Goal: Information Seeking & Learning: Learn about a topic

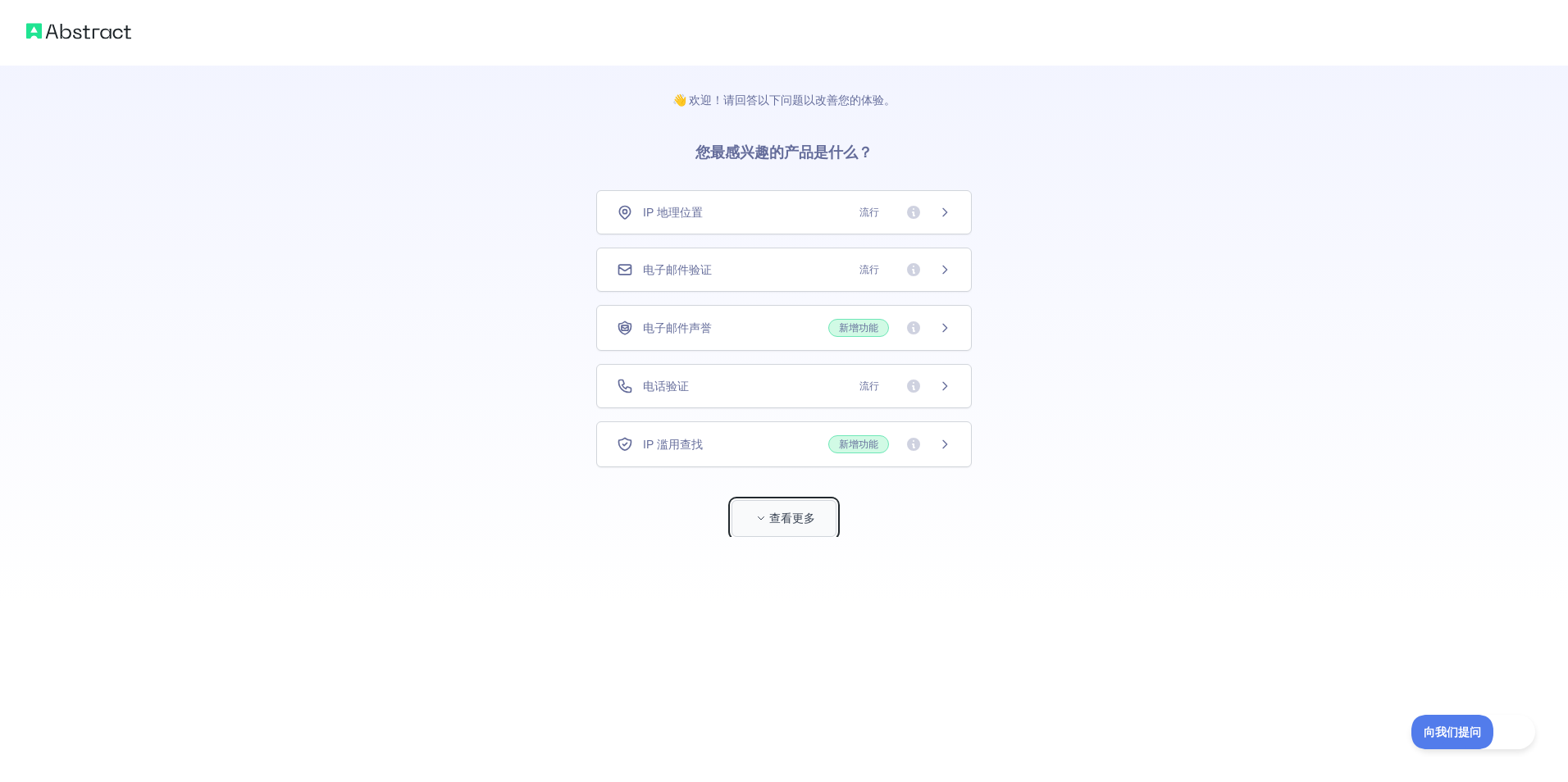
click at [797, 515] on font "查看更多" at bounding box center [792, 518] width 46 height 17
click at [737, 206] on div "IP 地理位置 流行" at bounding box center [778, 212] width 334 height 17
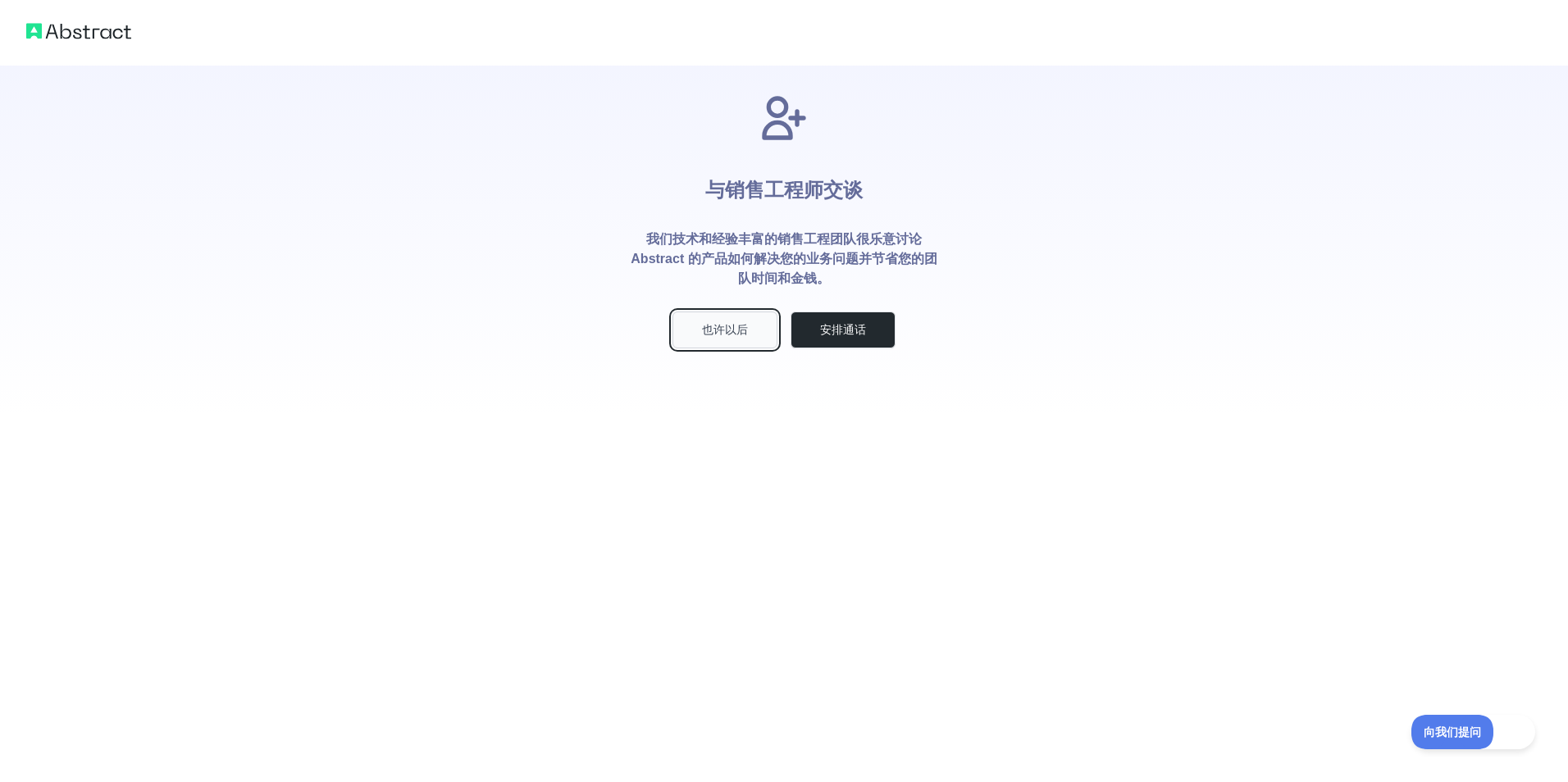
click at [729, 335] on button "也许以后" at bounding box center [725, 330] width 105 height 37
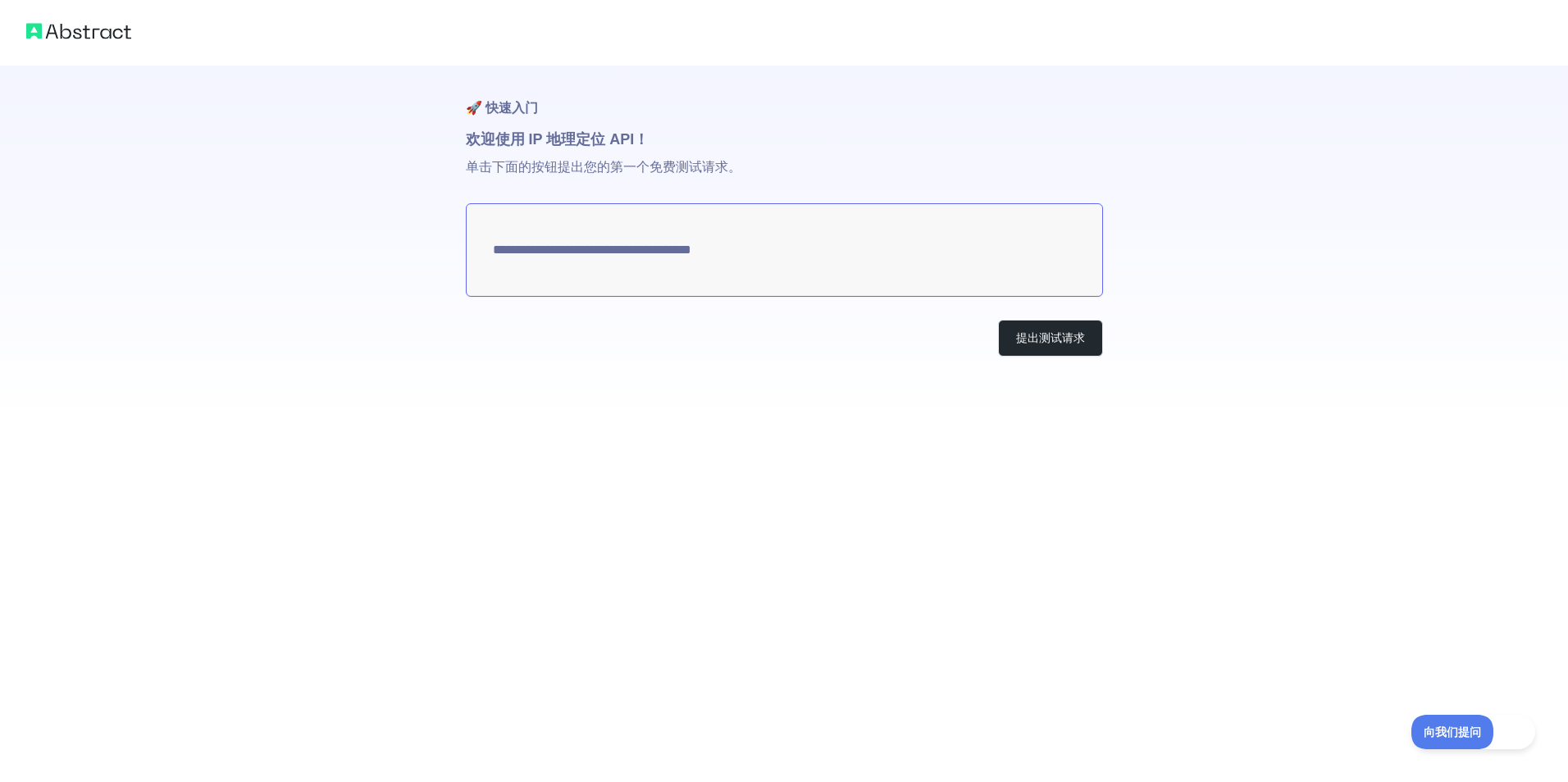
type textarea "**********"
click at [971, 290] on textarea "**********" at bounding box center [784, 250] width 637 height 93
click at [1039, 350] on button "提出测试请求" at bounding box center [1050, 338] width 105 height 37
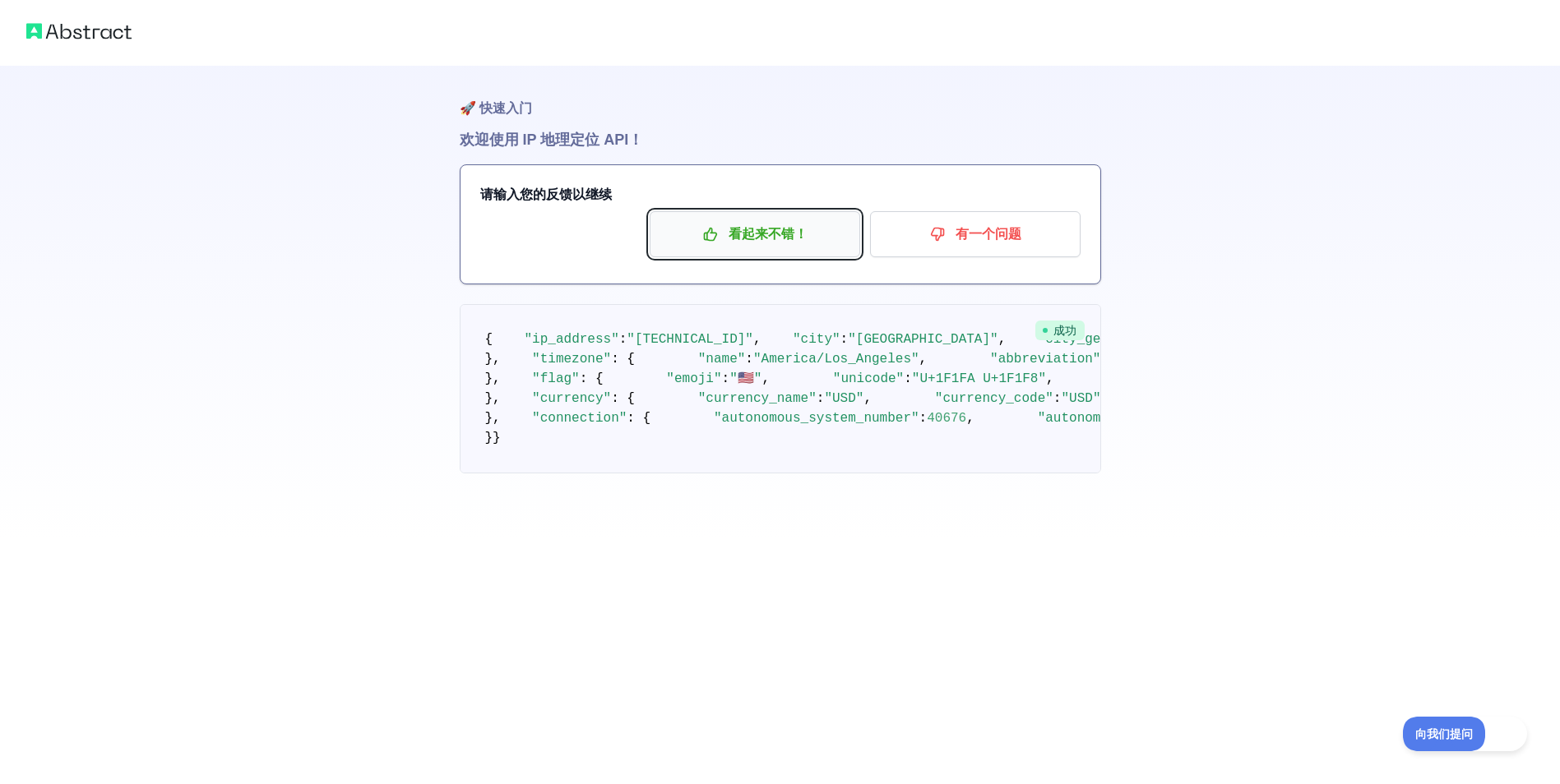
click at [814, 230] on p "看起来不错！" at bounding box center [755, 234] width 186 height 28
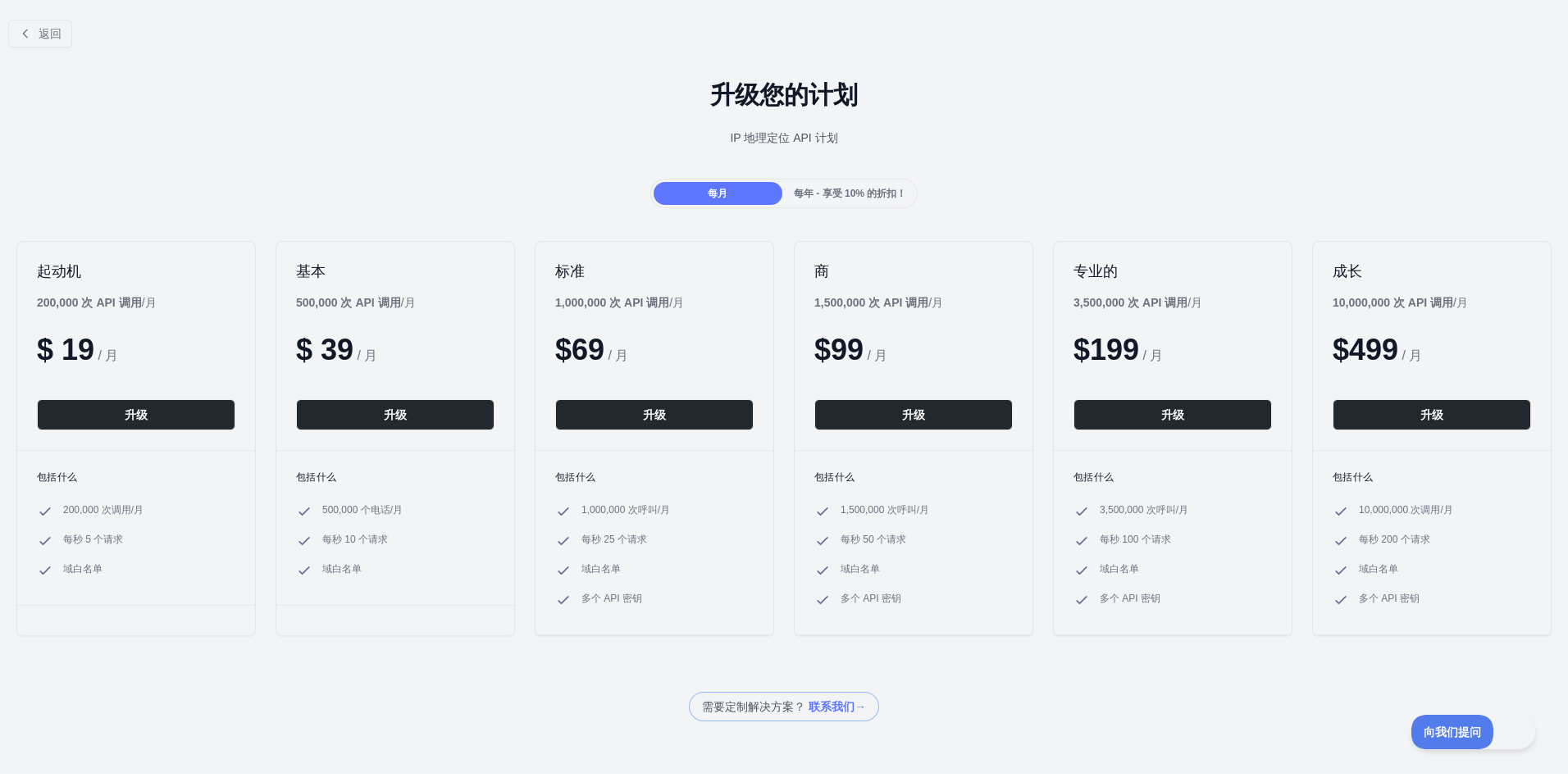
click at [819, 192] on span "每年 - 享受 10% 的折扣！" at bounding box center [850, 193] width 113 height 12
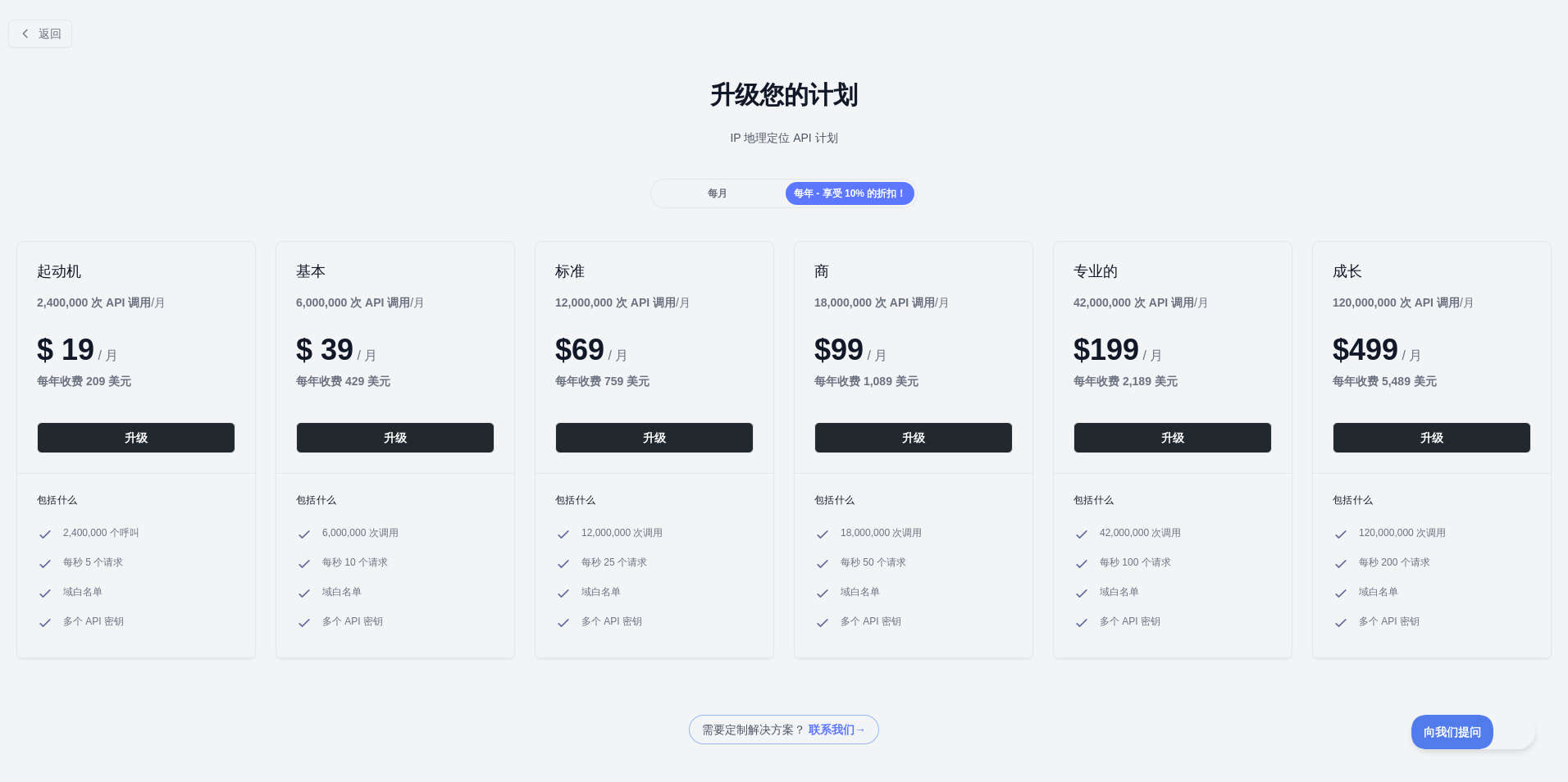
click at [720, 200] on div "每月" at bounding box center [718, 193] width 129 height 23
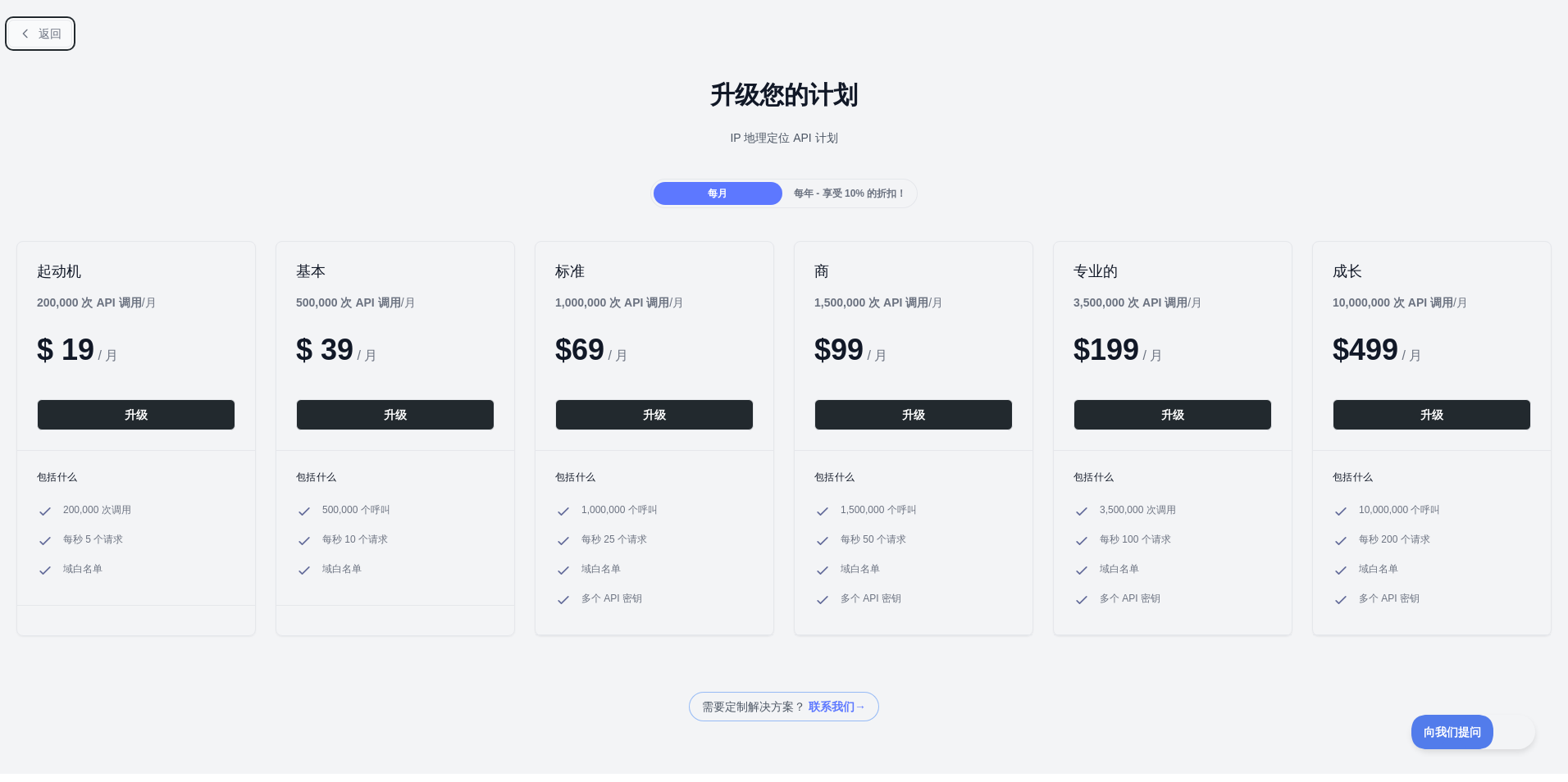
click at [44, 34] on span "返回" at bounding box center [51, 34] width 23 height 14
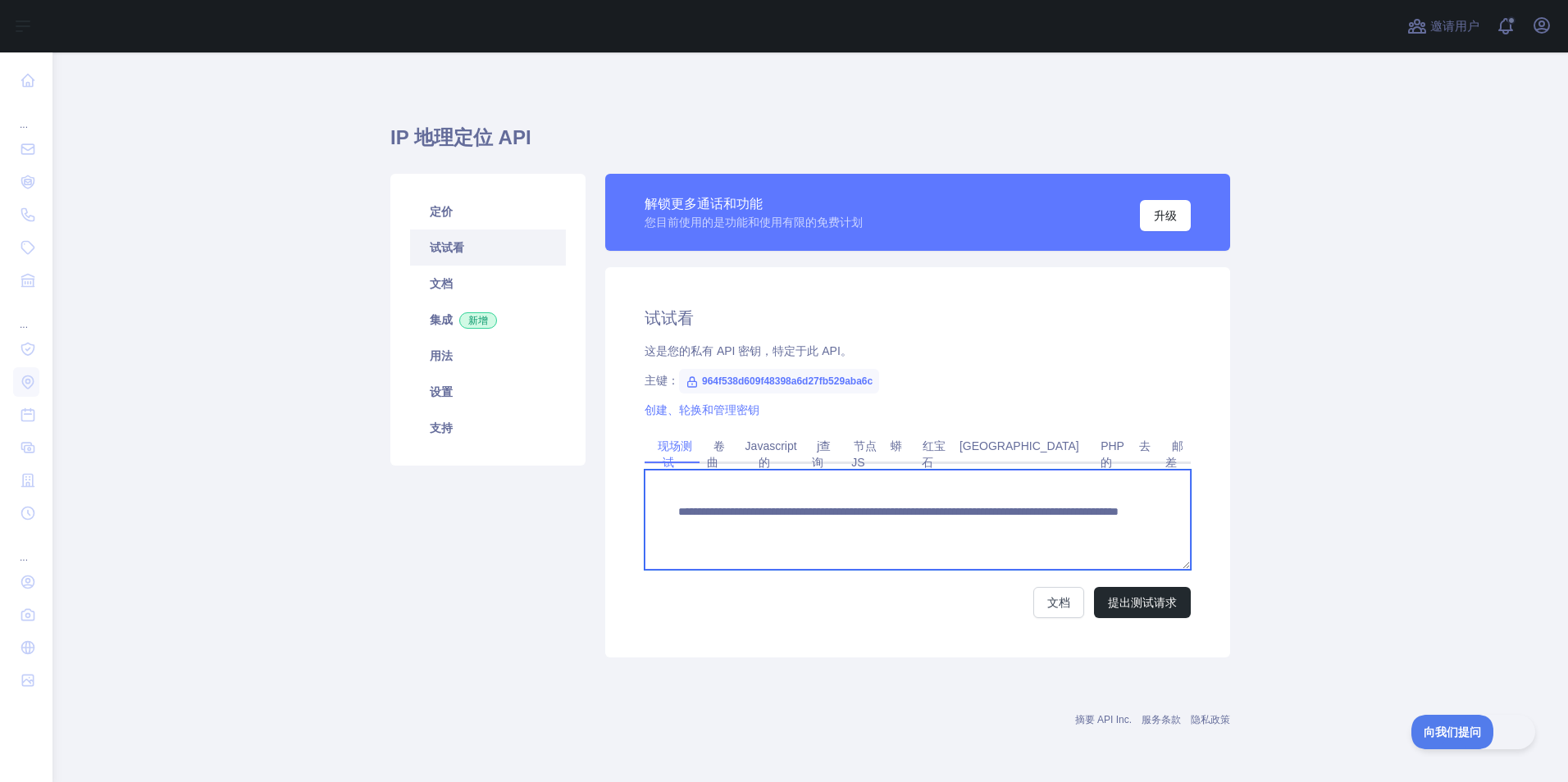
drag, startPoint x: 984, startPoint y: 524, endPoint x: 1060, endPoint y: 525, distance: 76.0
click at [1060, 525] on textarea "**********" at bounding box center [918, 520] width 546 height 100
type textarea "**********"
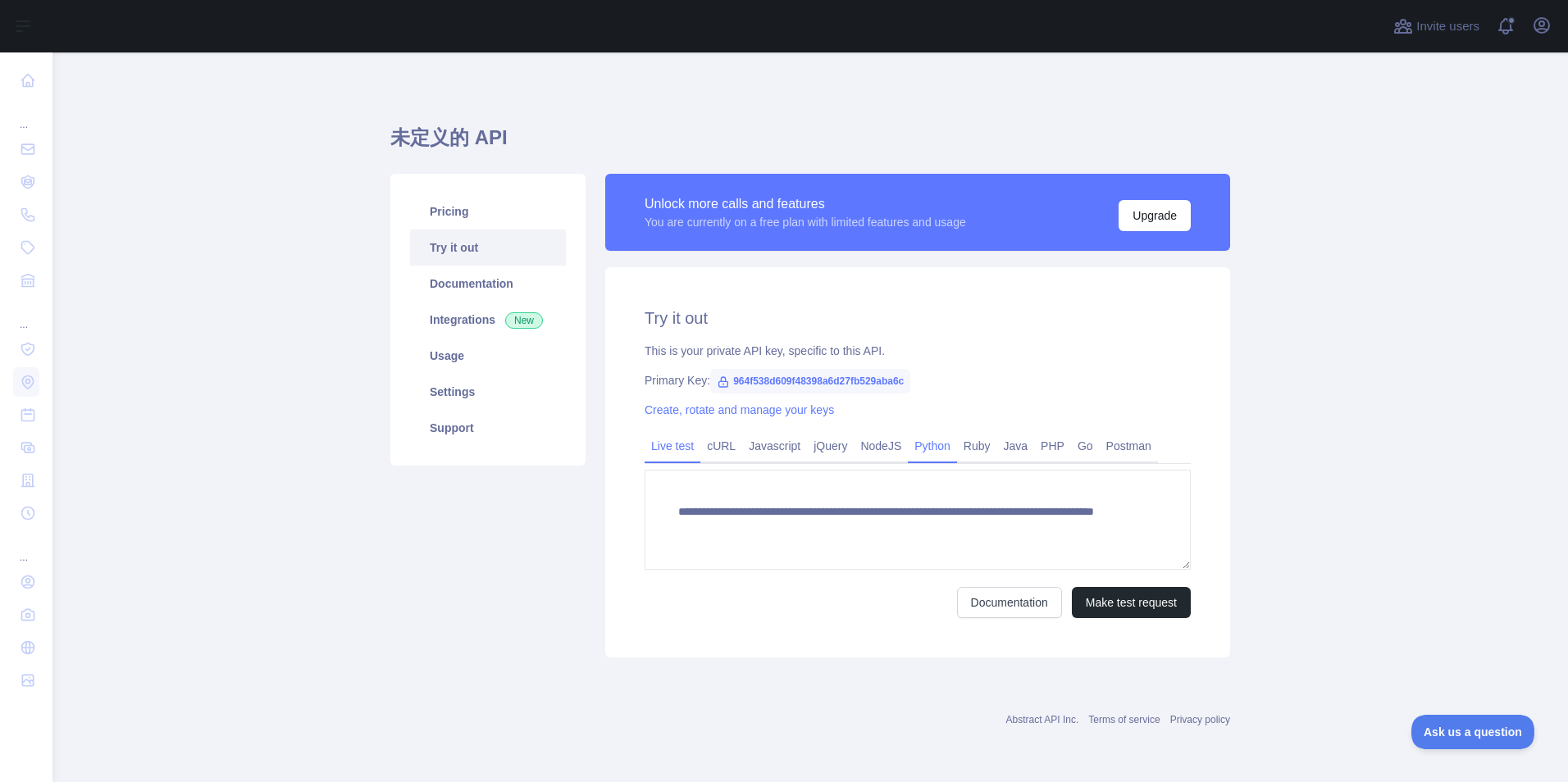
click at [937, 445] on link "Python" at bounding box center [932, 446] width 50 height 26
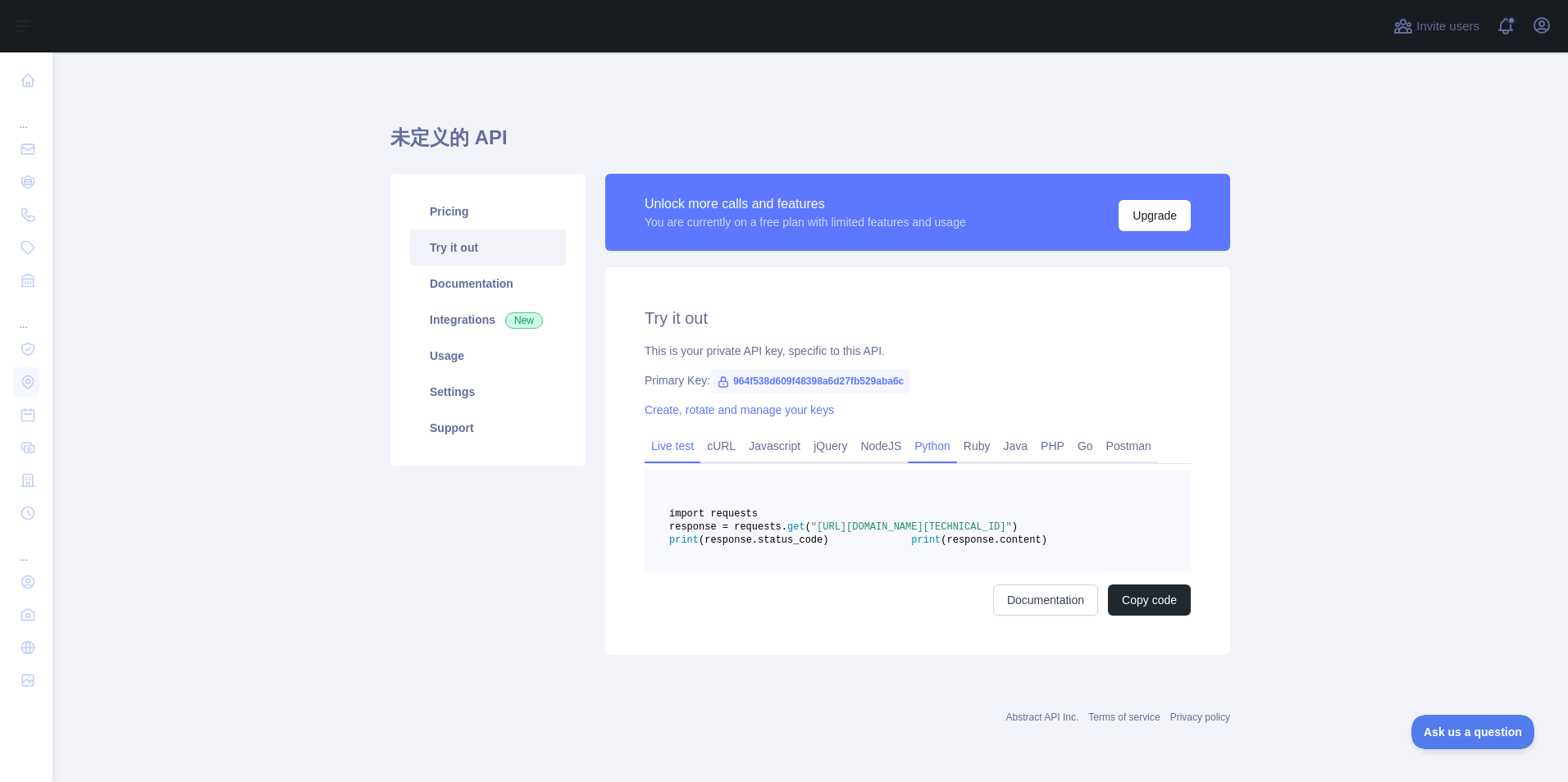
click at [654, 448] on link "Live test" at bounding box center [672, 446] width 55 height 26
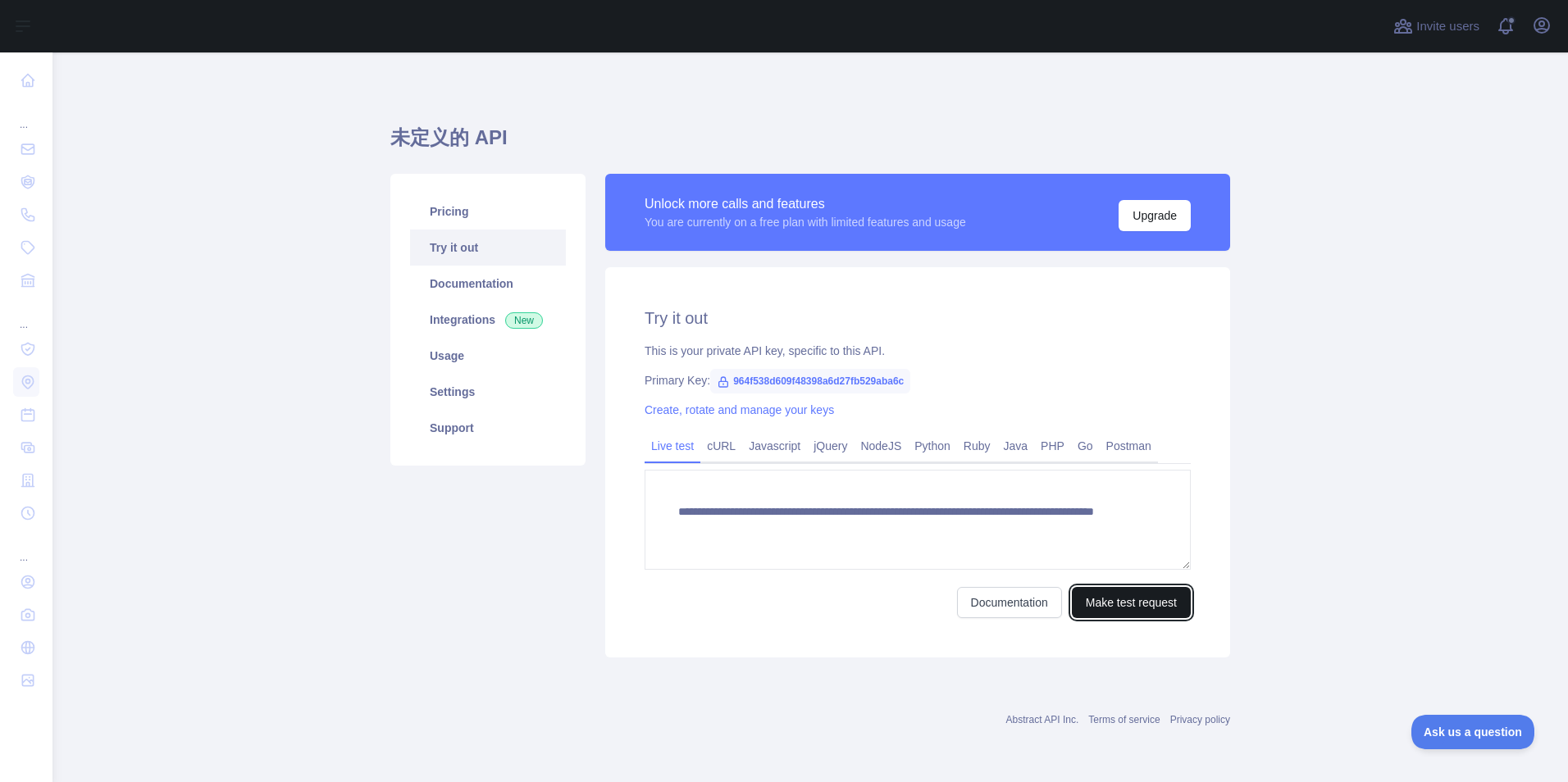
click at [1091, 602] on button "Make test request" at bounding box center [1131, 602] width 119 height 31
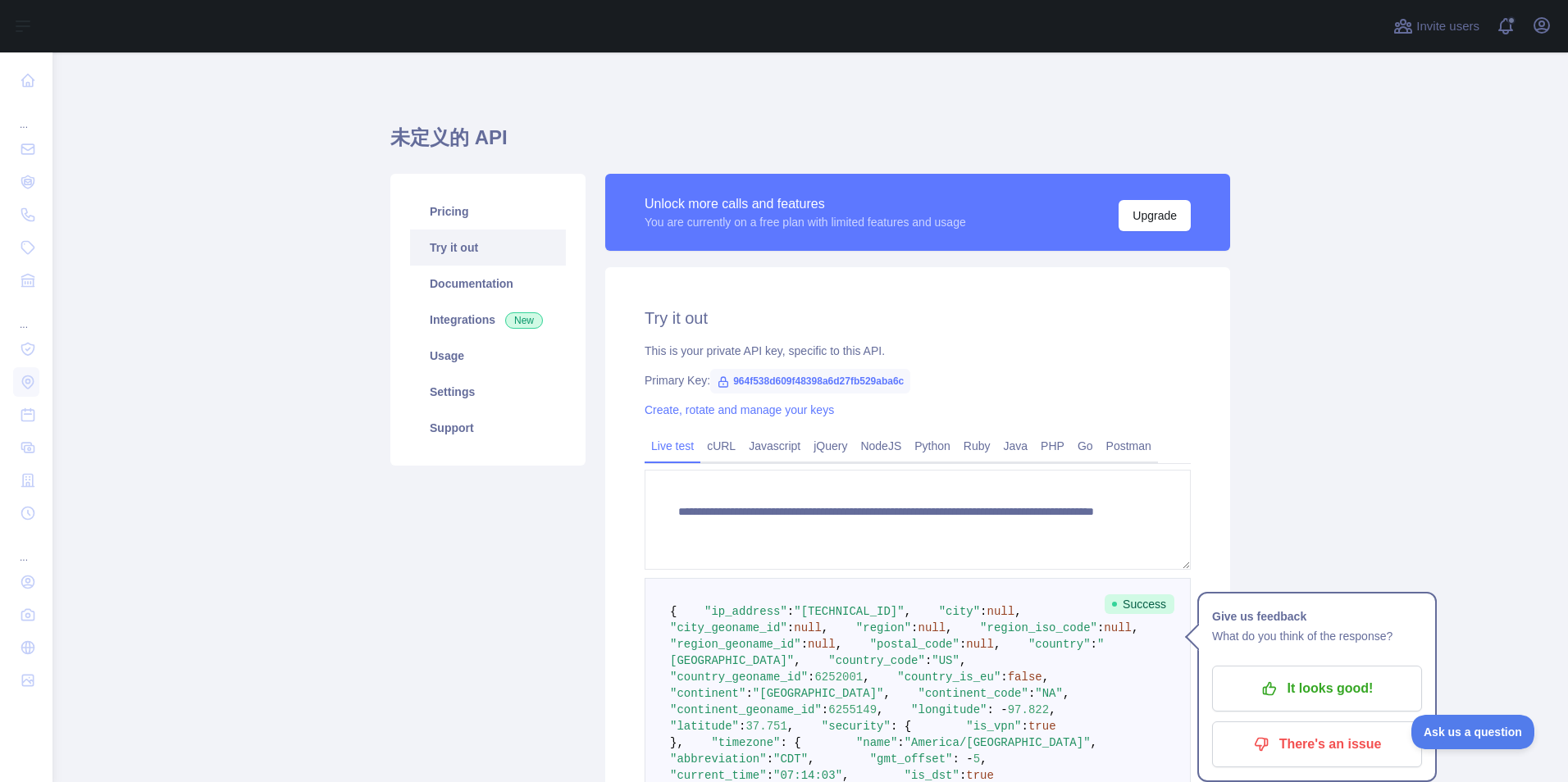
scroll to position [164, 0]
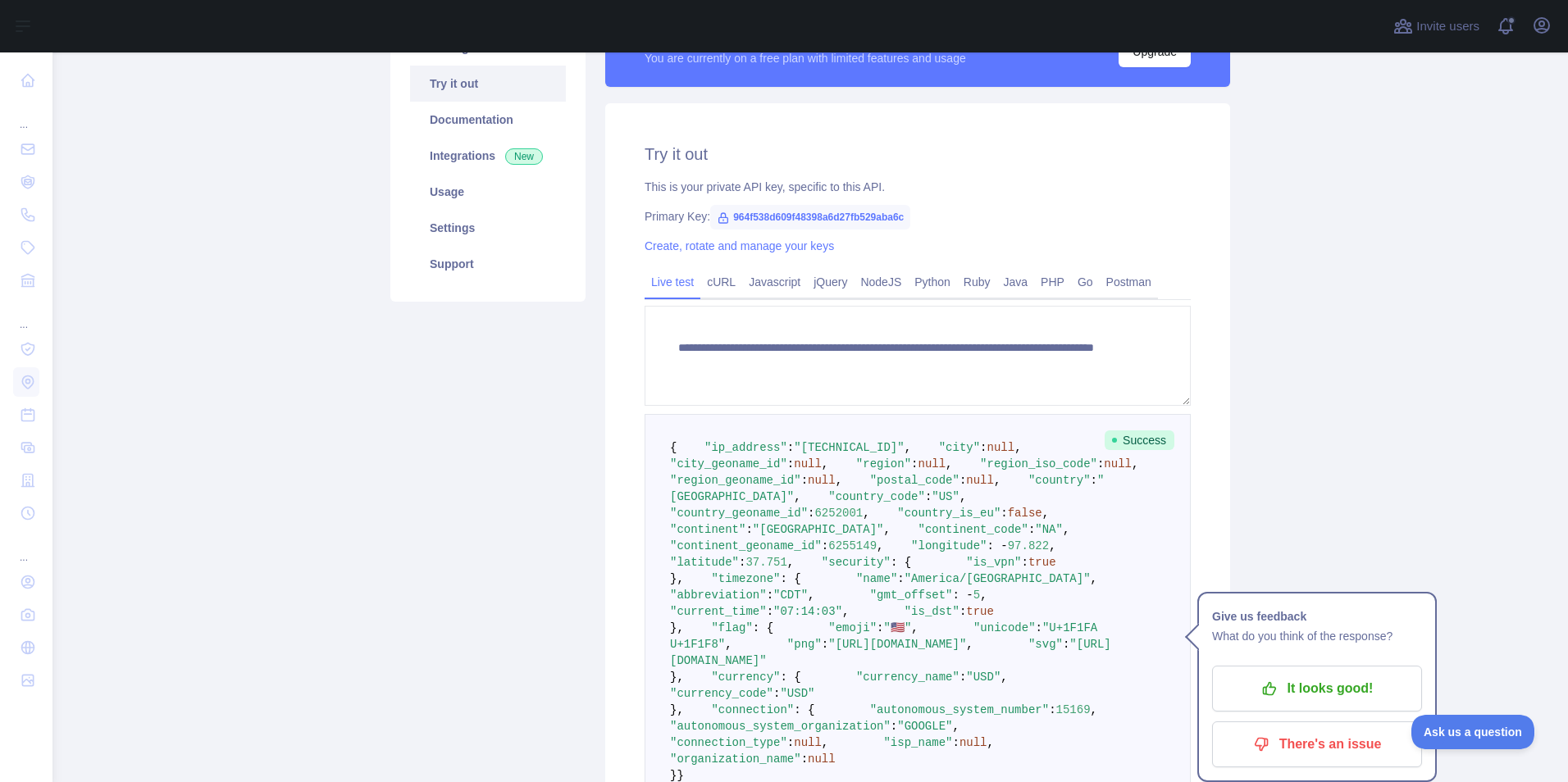
click at [1141, 435] on span "Success" at bounding box center [1140, 440] width 70 height 19
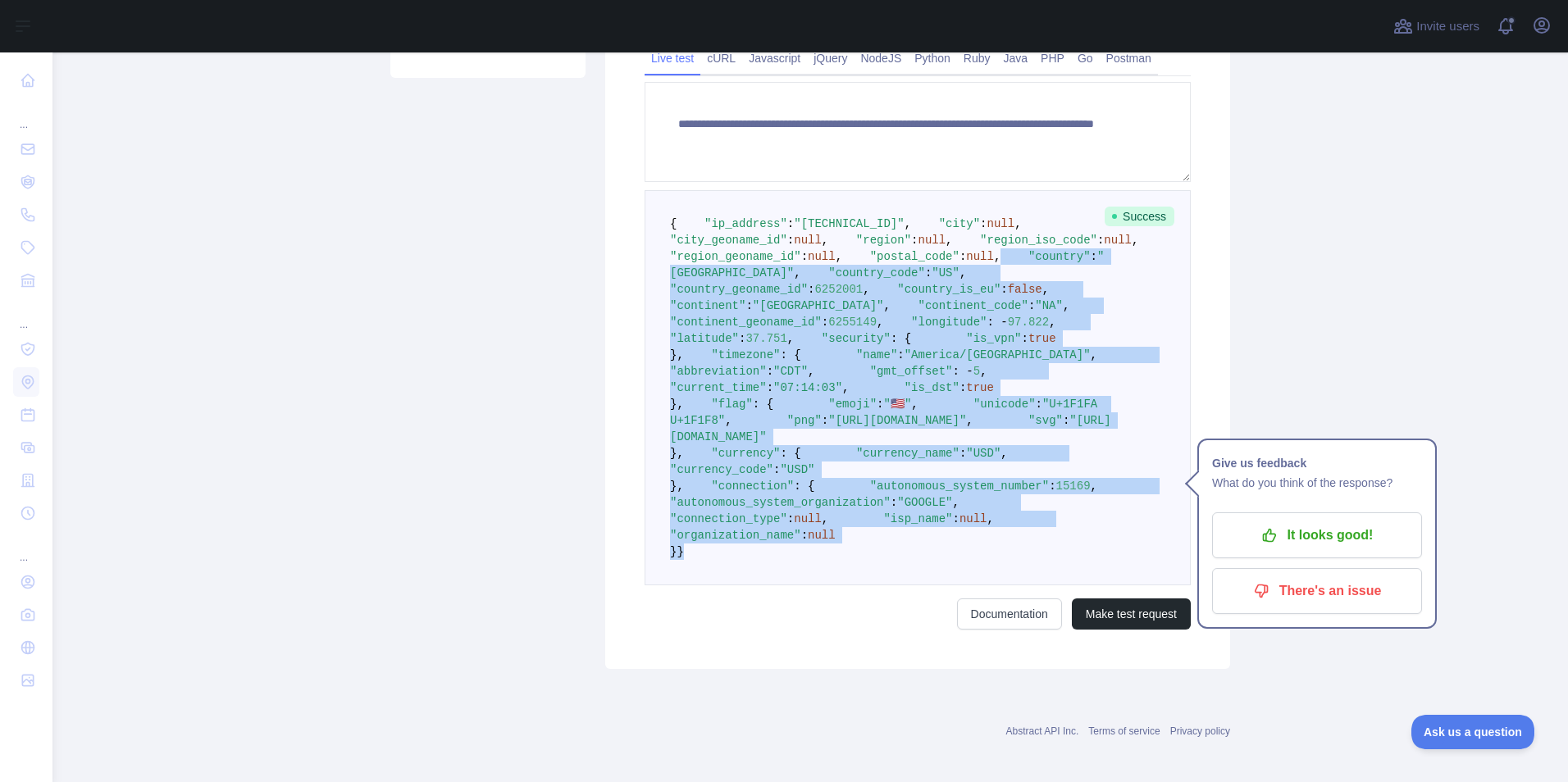
scroll to position [297, 0]
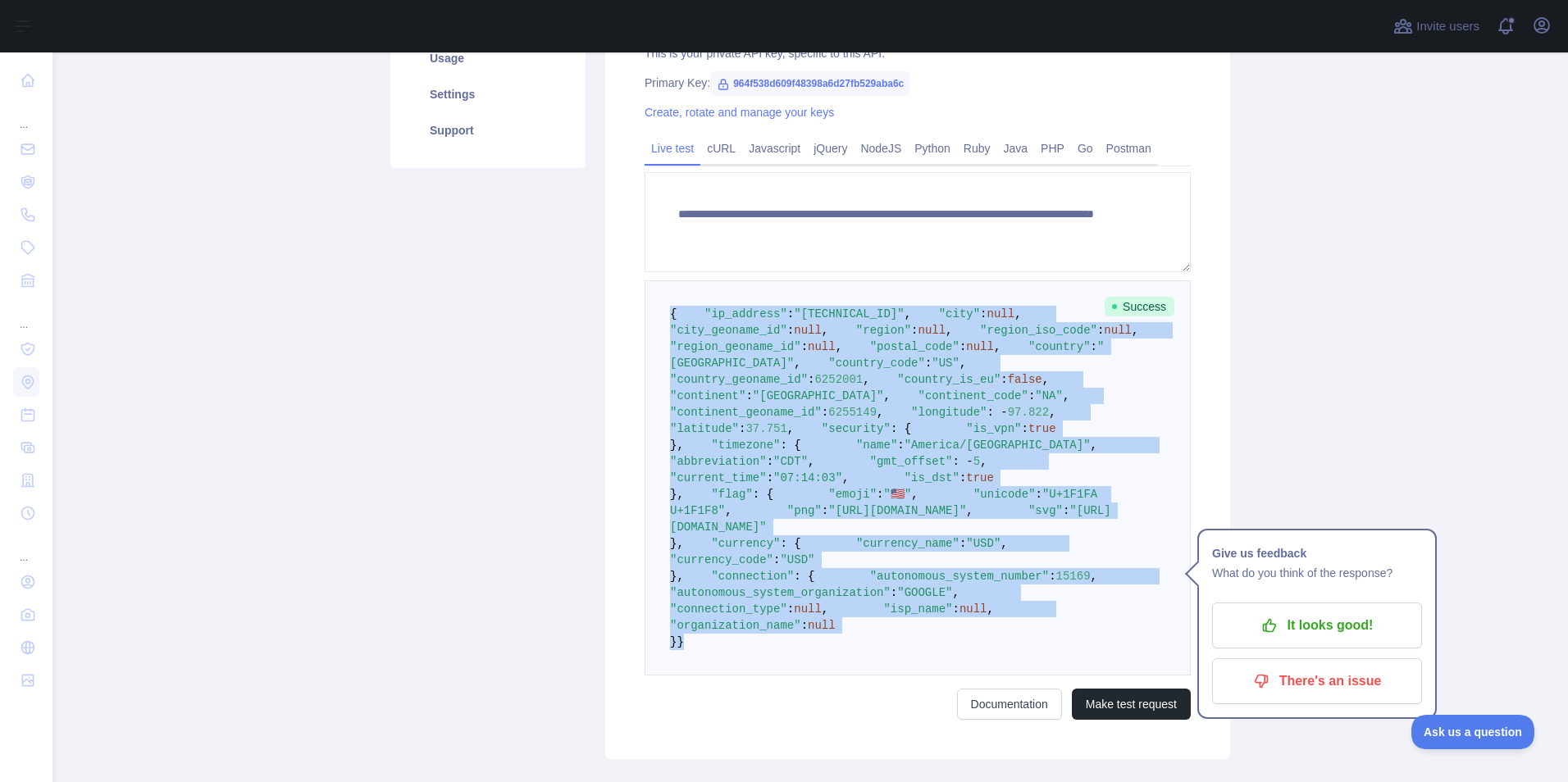
drag, startPoint x: 675, startPoint y: 548, endPoint x: 638, endPoint y: 316, distance: 234.9
click at [645, 316] on pre "{ "ip_address" : "[TECHNICAL_ID]" , "city" : null , "city_geoname_id" : null , …" at bounding box center [918, 478] width 546 height 395
copy code "{ "lo_ipsumdo" : "0.1.0.8" , "sita" : cons , "adip_elitsed_do" : eius , "tempor…"
